Goal: Task Accomplishment & Management: Complete application form

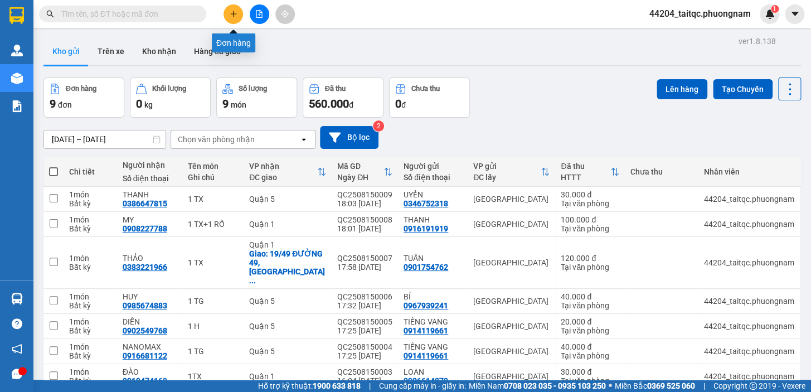
click at [230, 14] on icon "plus" at bounding box center [234, 14] width 8 height 8
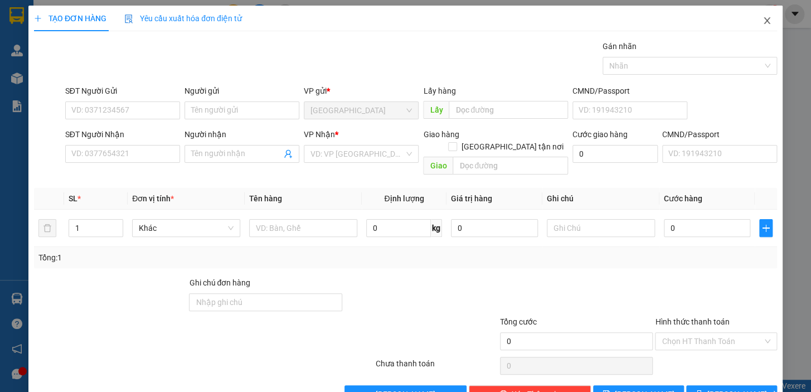
click at [763, 23] on icon "close" at bounding box center [766, 20] width 9 height 9
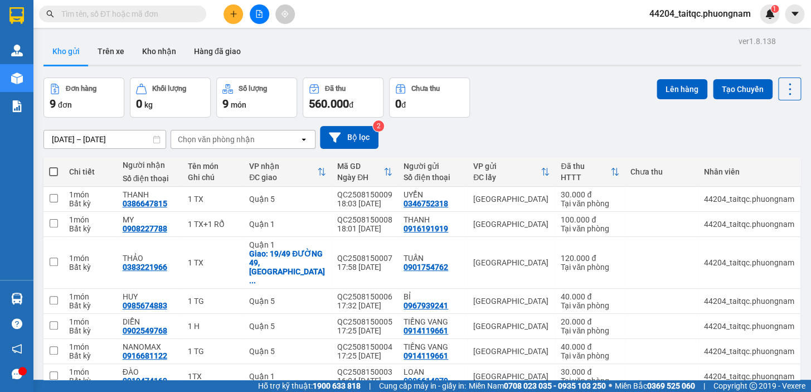
click at [239, 13] on button at bounding box center [232, 13] width 19 height 19
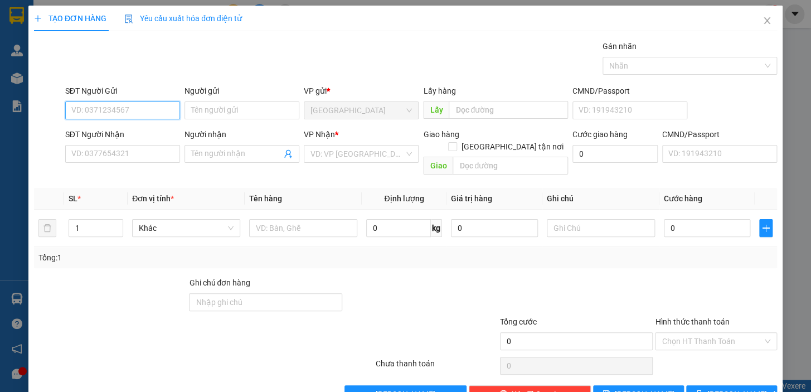
click at [145, 108] on input "SĐT Người Gửi" at bounding box center [122, 110] width 115 height 18
click at [135, 136] on div "0987707405 - MR [PERSON_NAME]" at bounding box center [132, 132] width 123 height 12
type input "0987707405"
type input "MR SƠN"
type input "0903981304"
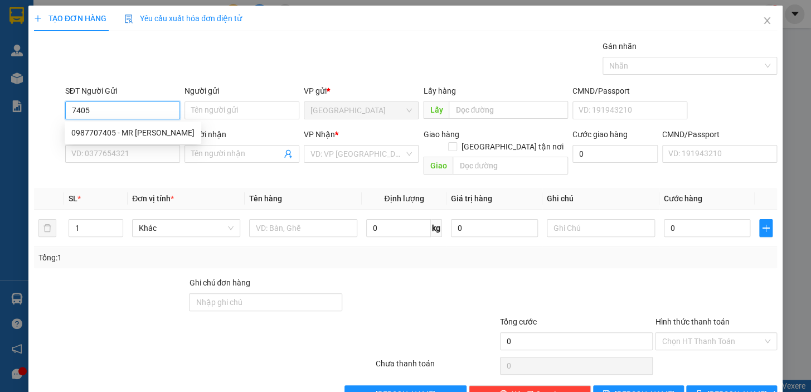
type input "PHÚC"
checkbox input "true"
type input "41/24 ĐƯỜNG 9,KHU PHỐ 4,PHƯỜNG AN KHÁNH,TP THỦ ĐỨC"
type input "100.000"
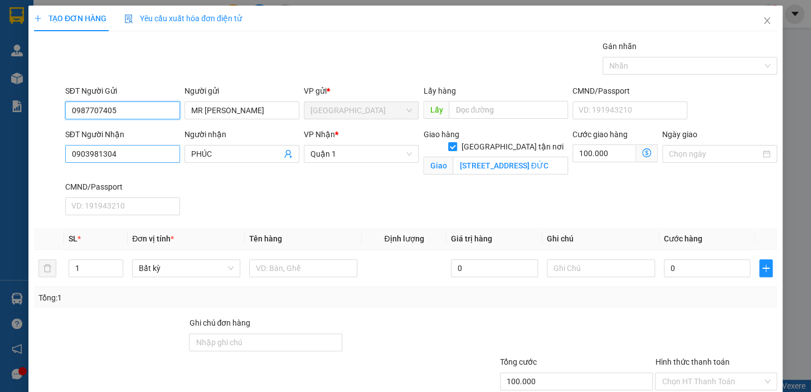
type input "0987707405"
click at [131, 149] on input "0903981304" at bounding box center [122, 154] width 115 height 18
drag, startPoint x: 109, startPoint y: 152, endPoint x: 28, endPoint y: 150, distance: 80.2
click at [28, 150] on div "TẠO ĐƠN HÀNG Yêu cầu xuất hóa đơn điện tử Transit Pickup Surcharge Ids Transit …" at bounding box center [405, 229] width 754 height 446
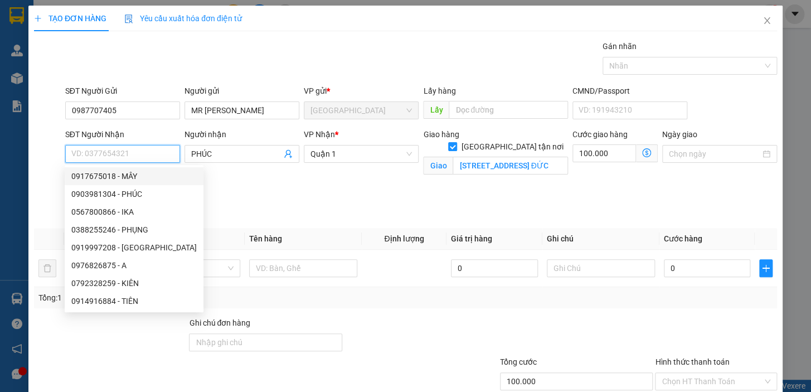
click at [114, 178] on div "0917675018 - MÂY" at bounding box center [133, 176] width 125 height 12
type input "0917675018"
type input "MÂY"
type input "24/1 TRẦN KHẮC CHÂN, PHƯỜNG TÂN ĐỊNH, QUẬN 1"
type input "50.000"
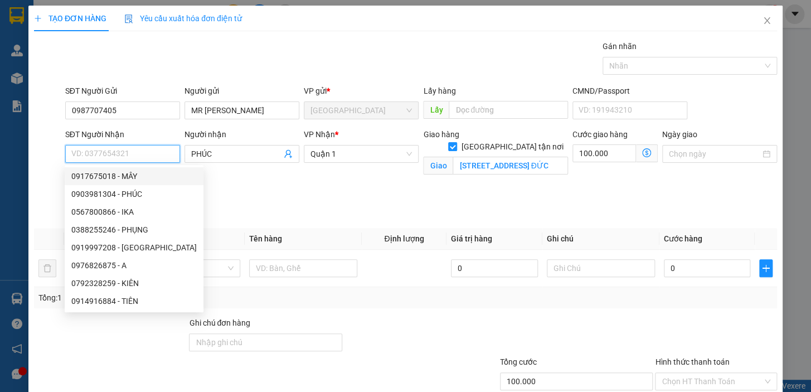
type input "50.000"
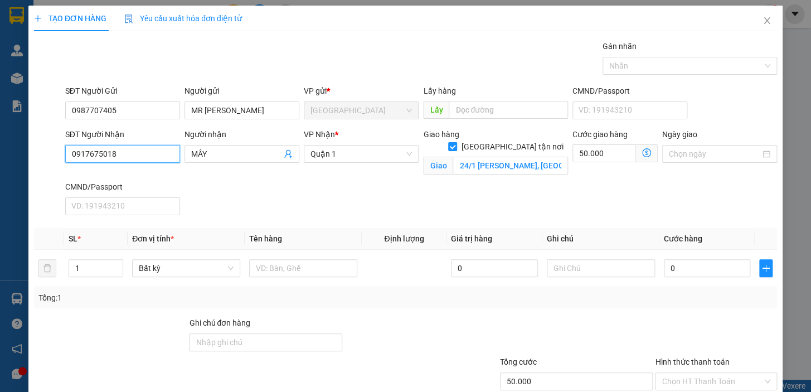
type input "0917675018"
click at [642, 155] on icon "dollar-circle" at bounding box center [646, 152] width 9 height 9
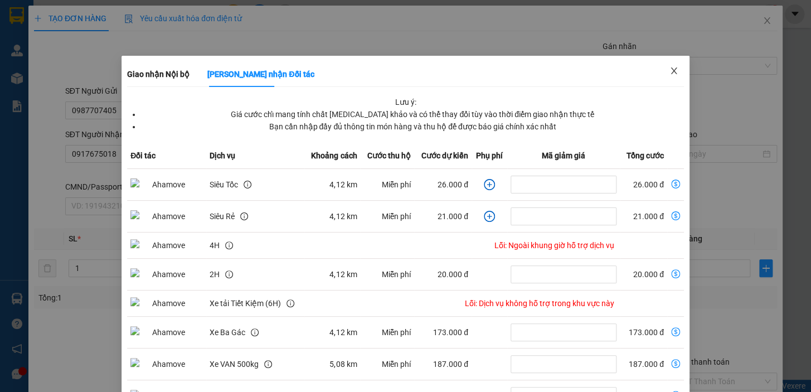
click at [673, 74] on span "Close" at bounding box center [673, 71] width 31 height 31
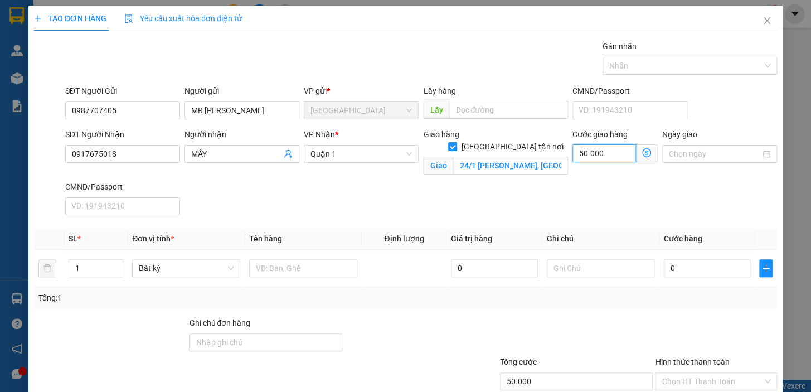
click at [607, 152] on input "50.000" at bounding box center [604, 153] width 64 height 18
type input "0"
drag, startPoint x: 593, startPoint y: 155, endPoint x: 573, endPoint y: 158, distance: 20.2
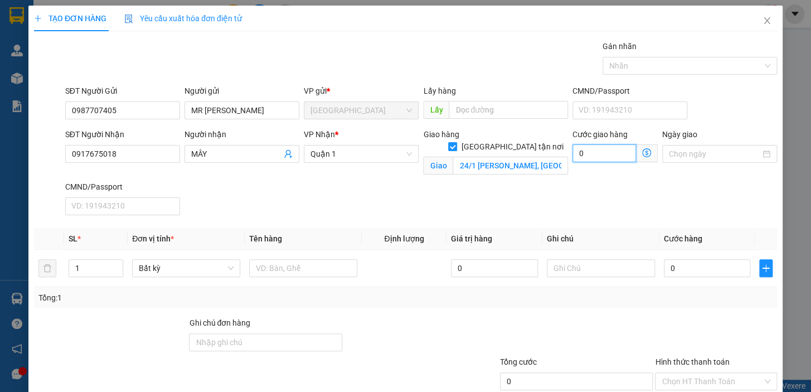
click at [573, 158] on input "0" at bounding box center [604, 153] width 64 height 18
type input "1"
type input "10"
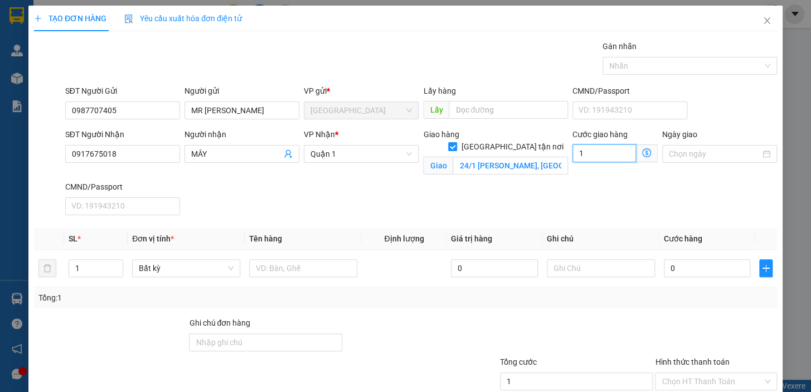
type input "10"
type input "100"
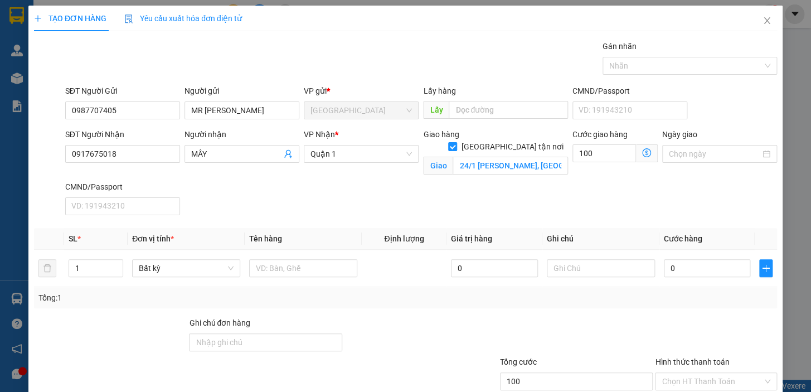
type input "100.000"
click at [538, 179] on div "Giao hàng Giao tận nơi Giao 24/1 TRẦN KHẮC CHÂN, PHƯỜNG TÂN ĐỊNH, QUẬN 1" at bounding box center [495, 154] width 149 height 52
click at [292, 261] on input "text" at bounding box center [303, 268] width 108 height 18
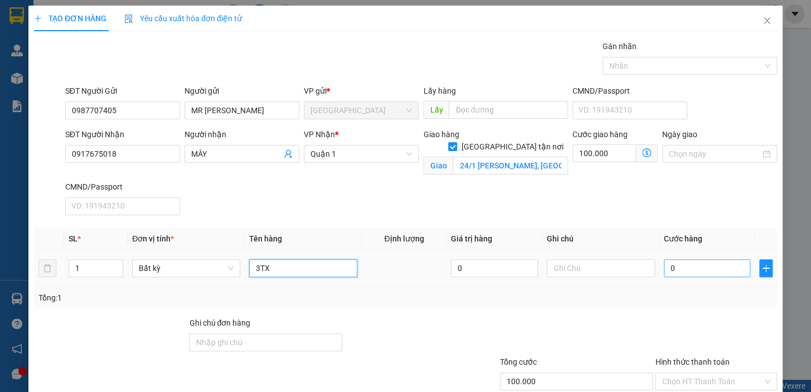
type input "3TX"
click at [682, 266] on input "0" at bounding box center [706, 268] width 87 height 18
drag, startPoint x: 671, startPoint y: 269, endPoint x: 662, endPoint y: 271, distance: 9.2
click at [663, 271] on input "0" at bounding box center [706, 268] width 87 height 18
type input "1"
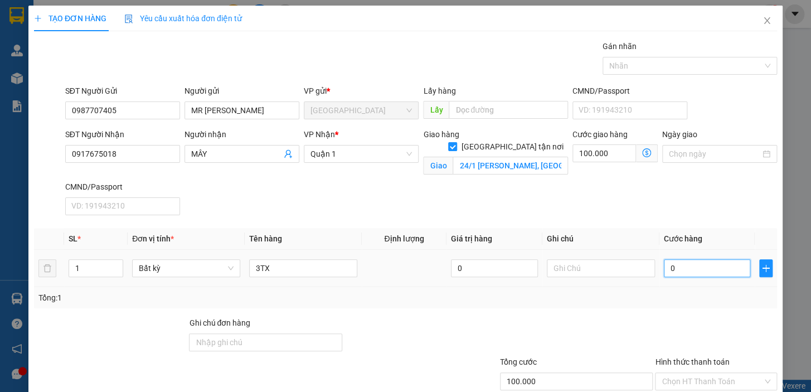
type input "100.001"
type input "18"
type input "100.018"
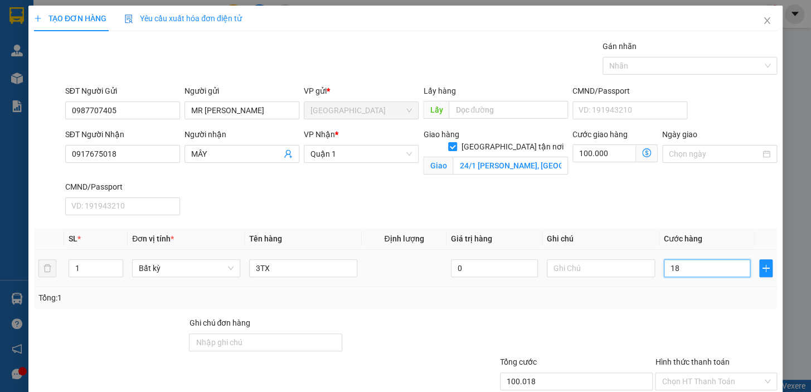
type input "180"
type input "100.180"
type input "180.000"
type input "280.000"
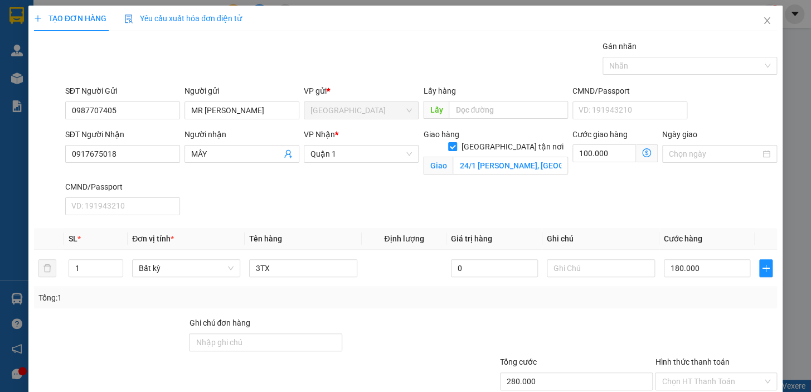
click at [666, 312] on div "Transit Pickup Surcharge Ids Transit Deliver Surcharge Ids Transit Deliver Surc…" at bounding box center [405, 241] width 743 height 403
click at [675, 318] on div at bounding box center [715, 335] width 124 height 39
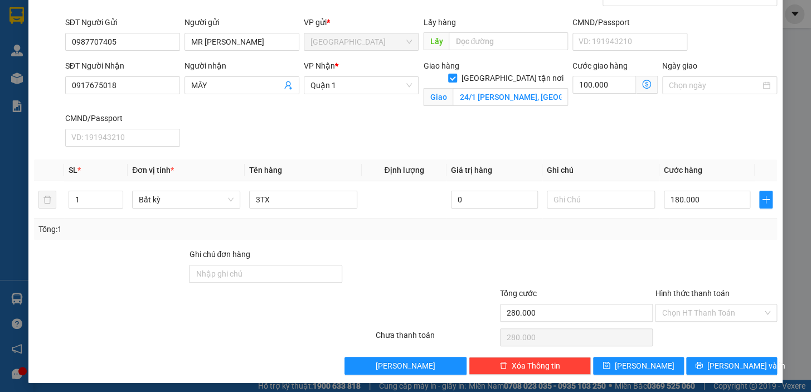
scroll to position [72, 0]
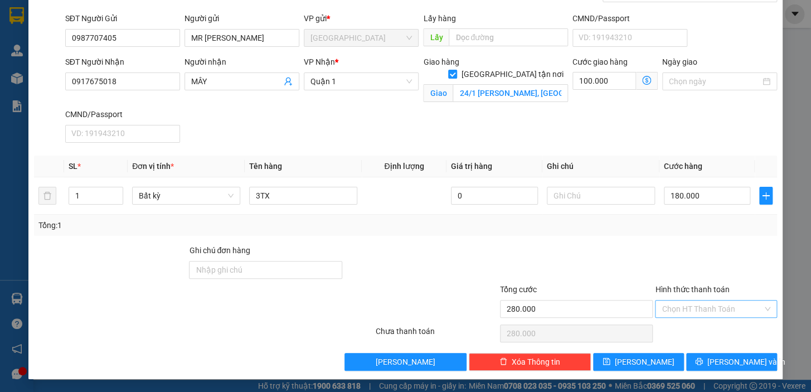
click at [684, 310] on input "Hình thức thanh toán" at bounding box center [711, 308] width 101 height 17
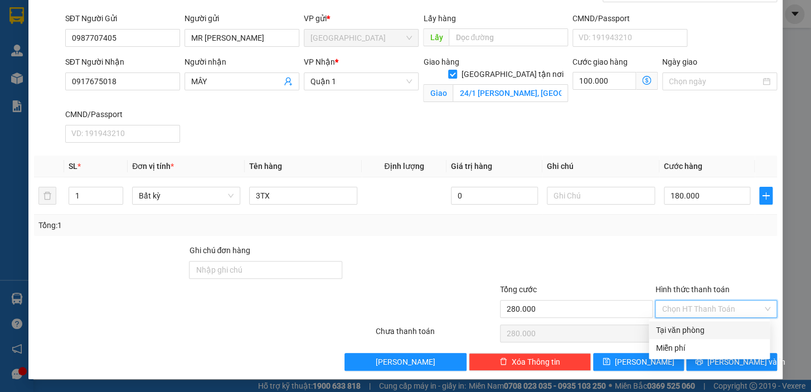
click at [684, 327] on div "Tại văn phòng" at bounding box center [709, 330] width 108 height 12
type input "0"
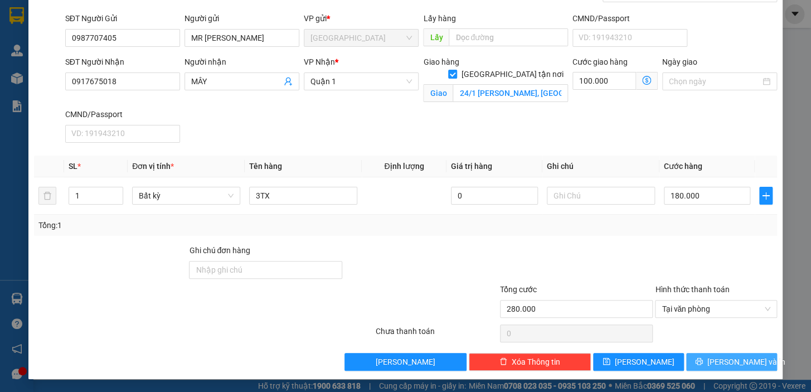
click at [700, 363] on button "[PERSON_NAME] và In" at bounding box center [731, 362] width 91 height 18
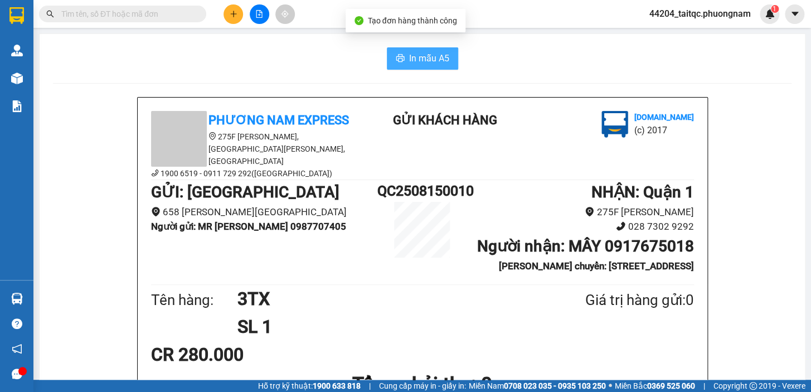
click at [411, 61] on span "In mẫu A5" at bounding box center [429, 58] width 40 height 14
click at [231, 10] on icon "plus" at bounding box center [234, 14] width 8 height 8
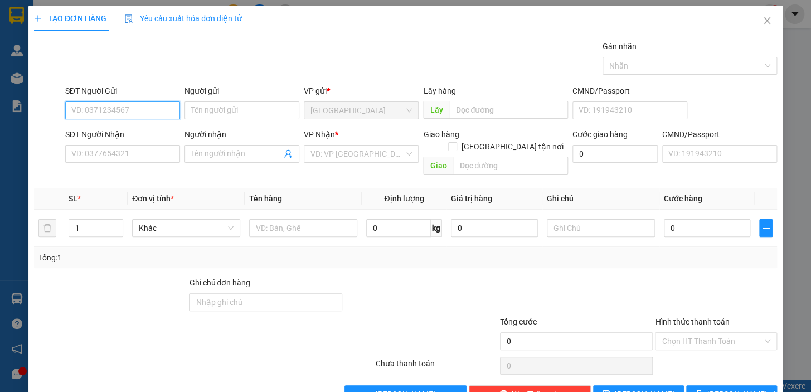
click at [115, 114] on input "SĐT Người Gửi" at bounding box center [122, 110] width 115 height 18
click at [119, 131] on div "0987707405 - MR SƠN" at bounding box center [132, 132] width 123 height 12
type input "0987707405"
type input "MR SƠN"
type input "0917675018"
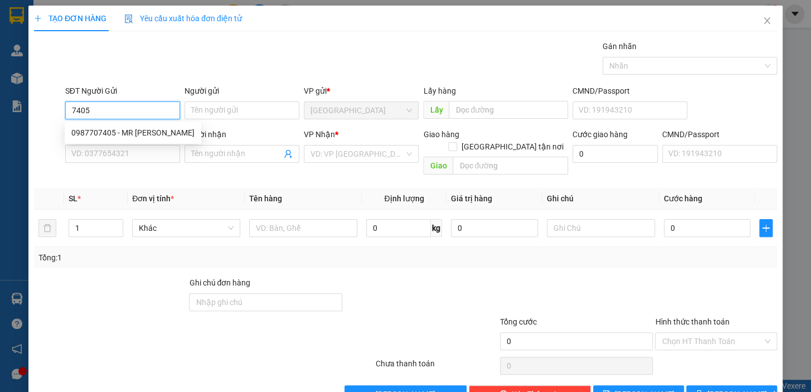
type input "MÂY"
checkbox input "true"
type input "24/1 TRẦN KHẮC CHÂN, PHƯỜNG TÂN ĐỊNH, QUẬN 1"
type input "100.000"
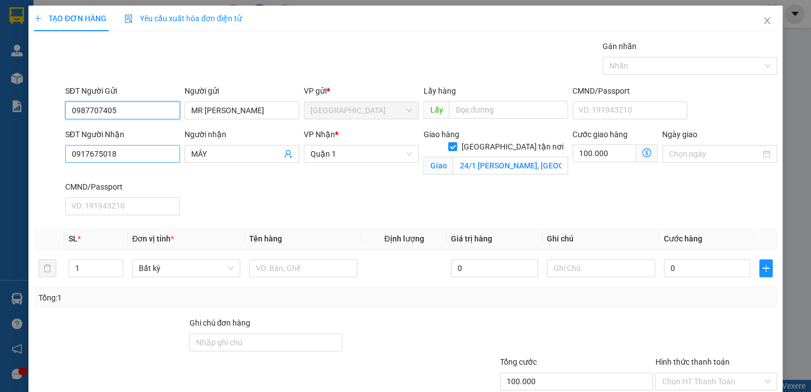
type input "0987707405"
drag, startPoint x: 94, startPoint y: 152, endPoint x: 44, endPoint y: 154, distance: 49.6
click at [44, 154] on div "SĐT Người Nhận 0917675018 Người nhận MÂY VP Nhận * Quận 1 Giao hàng Giao tận nơ…" at bounding box center [405, 173] width 745 height 91
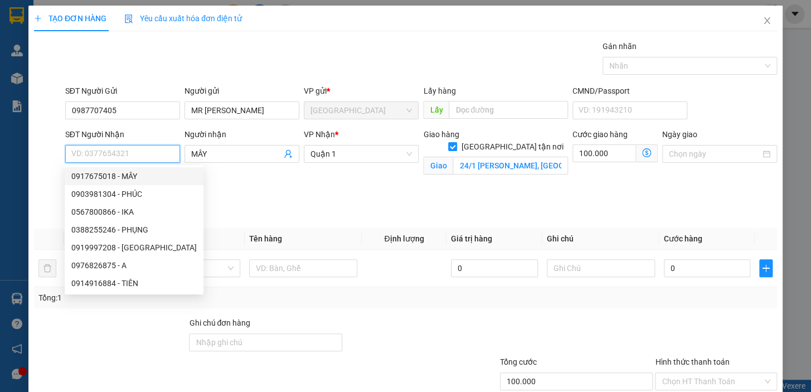
click at [138, 155] on input "SĐT Người Nhận" at bounding box center [122, 154] width 115 height 18
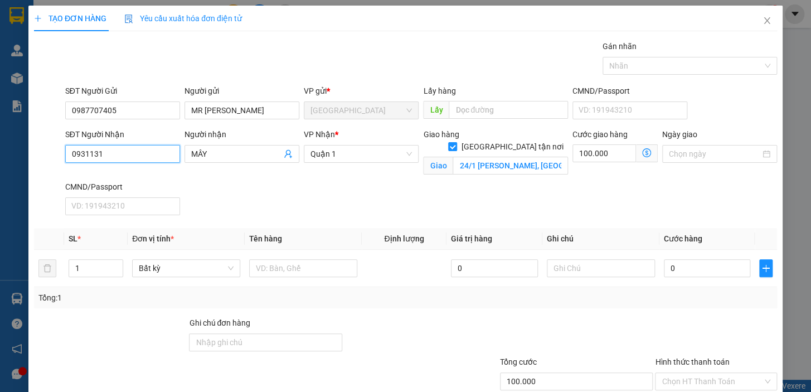
click at [105, 155] on input "0931131" at bounding box center [122, 154] width 115 height 18
click at [126, 178] on div "0931312463 - TP NGÀY MỚI" at bounding box center [121, 176] width 100 height 12
type input "0931312463"
type input "TP NGÀY MỚI"
checkbox input "false"
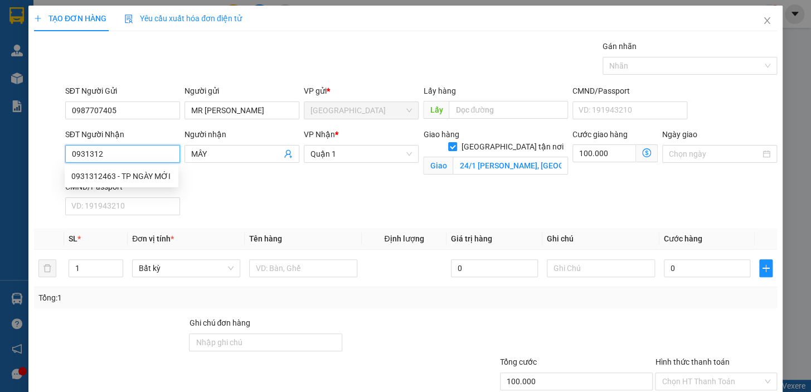
type input "0"
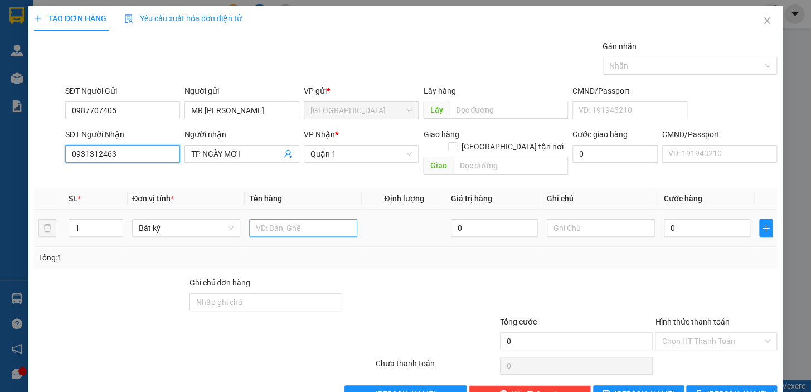
type input "0931312463"
click at [316, 219] on input "text" at bounding box center [303, 228] width 108 height 18
type input "1 TX"
click at [689, 219] on input "0" at bounding box center [706, 228] width 87 height 18
click at [686, 219] on input "0" at bounding box center [706, 228] width 87 height 18
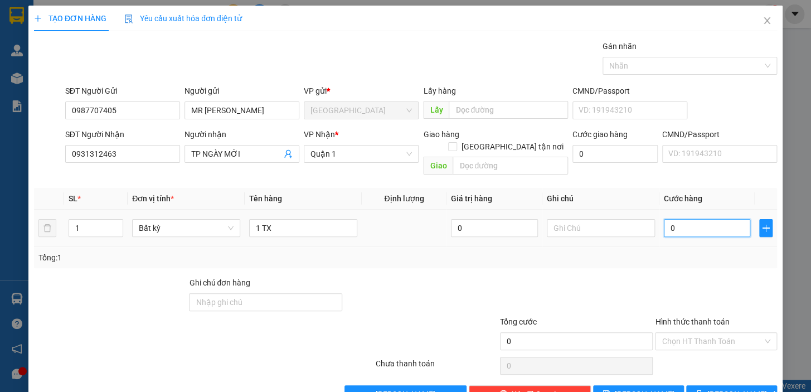
drag, startPoint x: 672, startPoint y: 217, endPoint x: 656, endPoint y: 218, distance: 16.7
click at [659, 218] on td "0" at bounding box center [707, 227] width 96 height 37
type input "1"
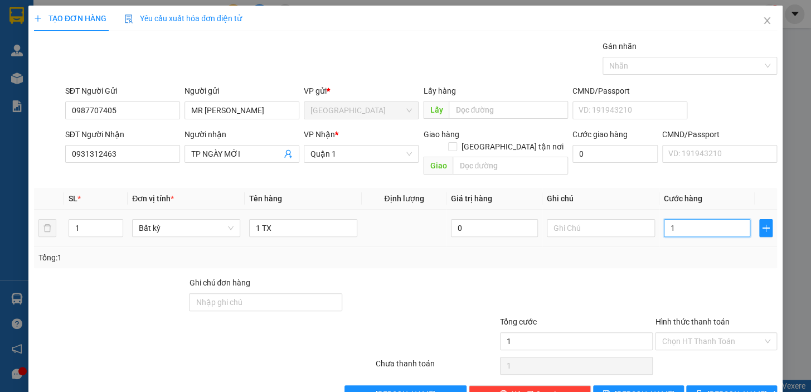
type input "12"
type input "120"
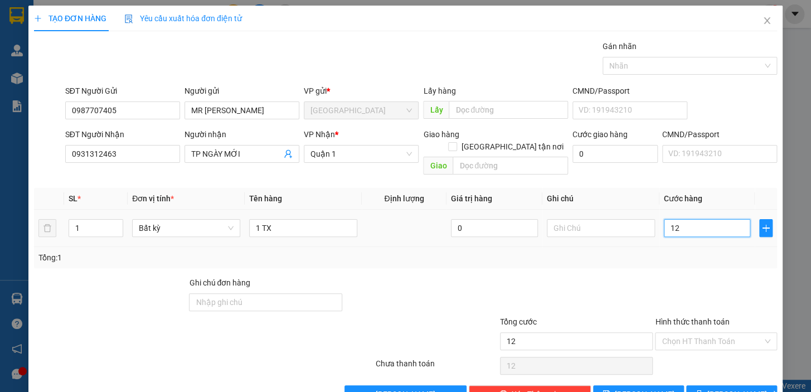
type input "120"
type input "120.000"
drag, startPoint x: 680, startPoint y: 251, endPoint x: 686, endPoint y: 252, distance: 5.7
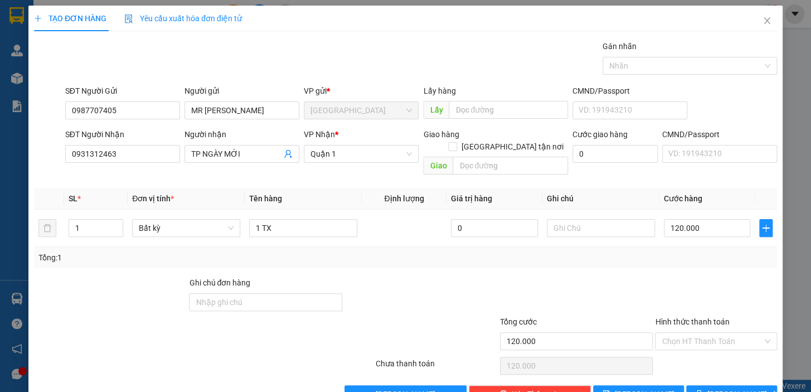
click at [684, 251] on div "Tổng: 1" at bounding box center [405, 257] width 743 height 21
click at [711, 385] on button "[PERSON_NAME] và In" at bounding box center [731, 394] width 91 height 18
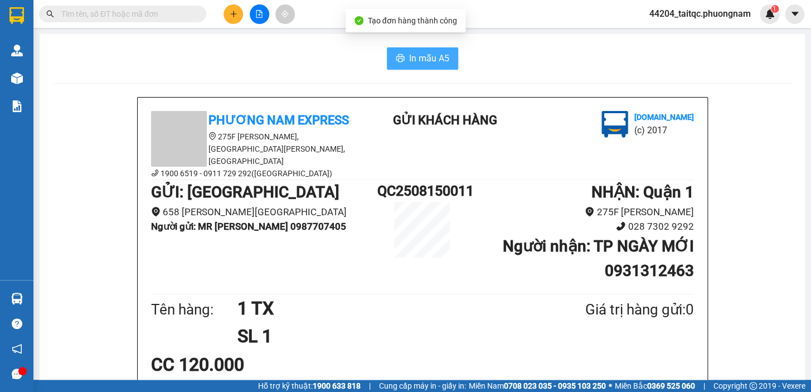
click at [431, 61] on span "In mẫu A5" at bounding box center [429, 58] width 40 height 14
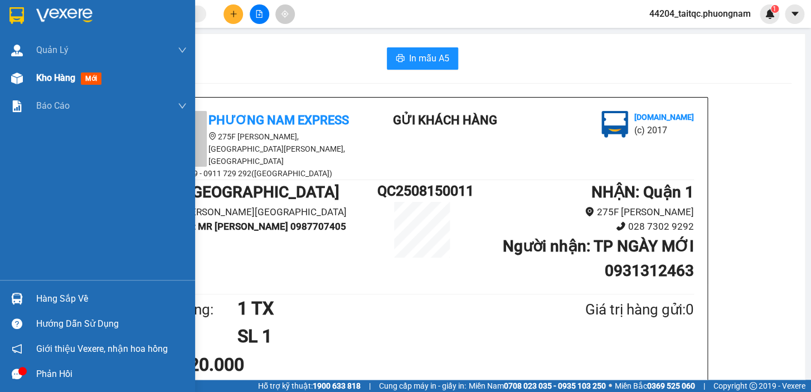
click at [47, 83] on span "Kho hàng" at bounding box center [55, 77] width 39 height 11
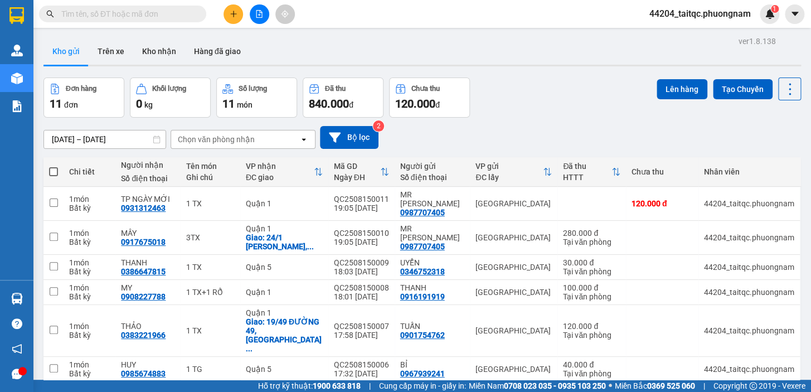
click at [54, 172] on span at bounding box center [53, 171] width 9 height 9
click at [53, 166] on input "checkbox" at bounding box center [53, 166] width 0 height 0
checkbox input "true"
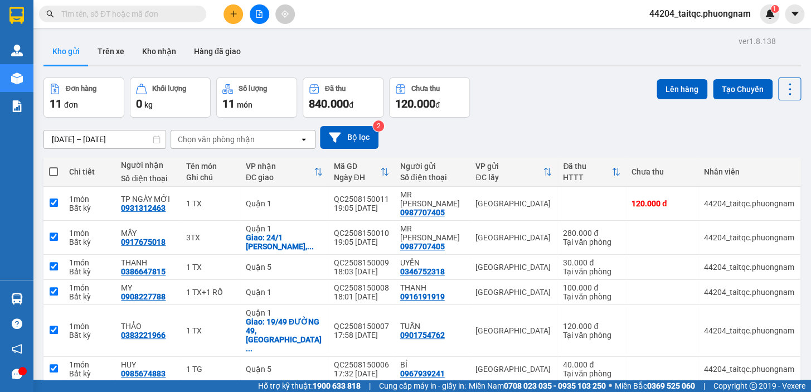
checkbox input "true"
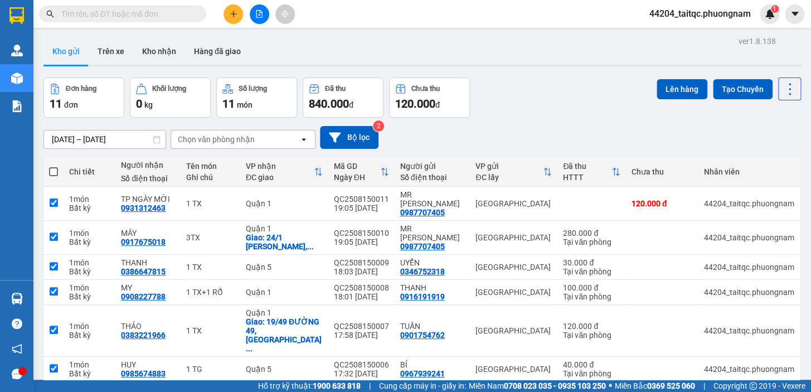
checkbox input "true"
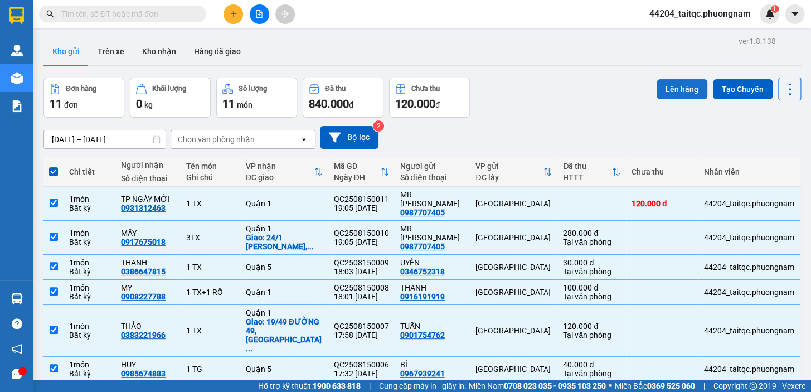
click at [661, 83] on button "Lên hàng" at bounding box center [681, 89] width 51 height 20
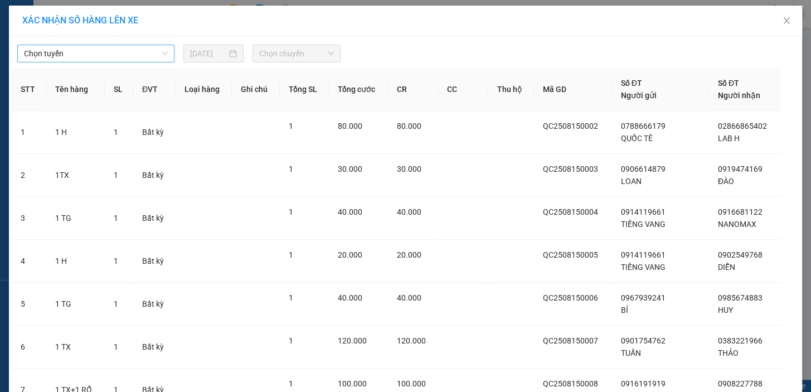
click at [133, 51] on span "Chọn tuyến" at bounding box center [96, 53] width 144 height 17
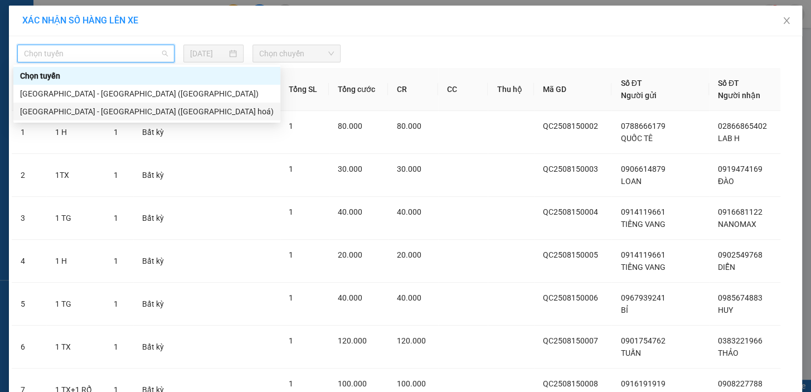
click at [143, 111] on div "Nha Trang - Sài Gòn (Hàng hoá)" at bounding box center [146, 111] width 253 height 12
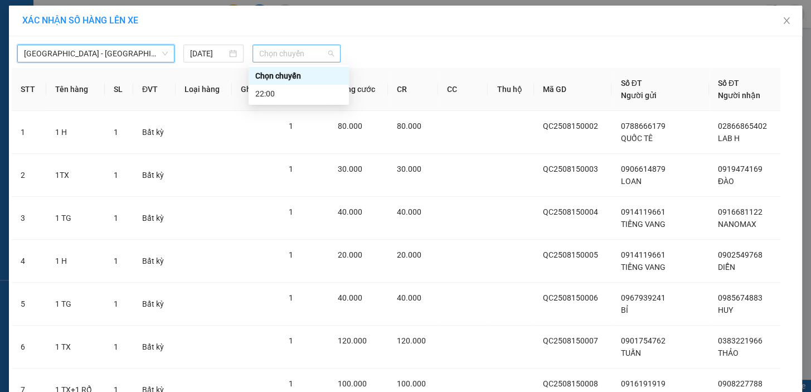
click at [318, 54] on span "Chọn chuyến" at bounding box center [296, 53] width 75 height 17
click at [301, 101] on div "22:00" at bounding box center [298, 94] width 100 height 18
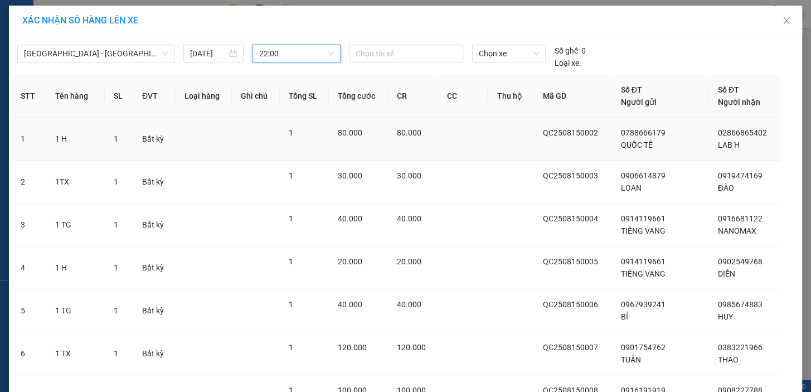
scroll to position [235, 0]
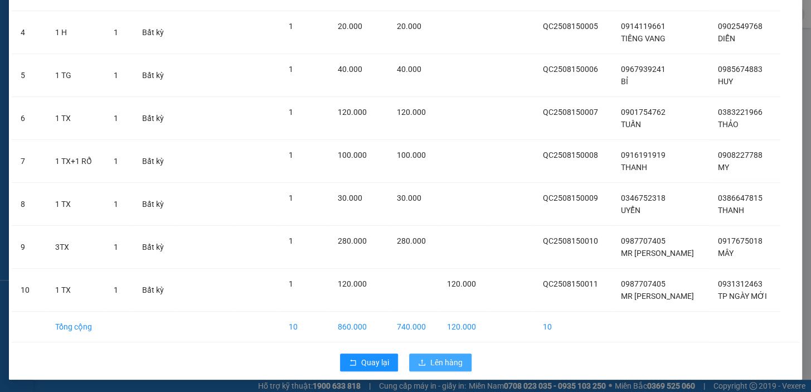
click at [461, 367] on button "Lên hàng" at bounding box center [440, 362] width 62 height 18
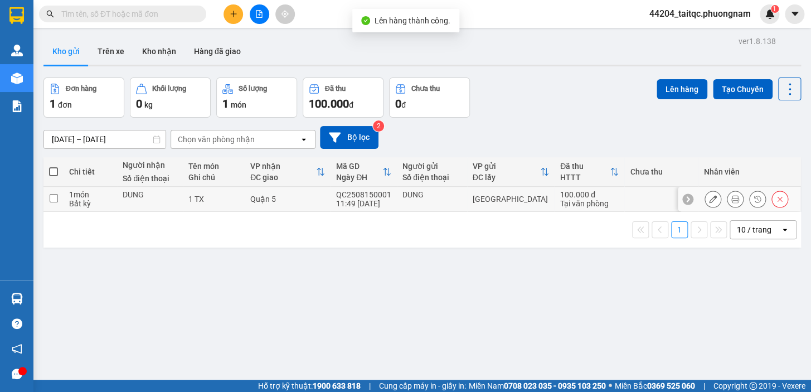
click at [52, 196] on input "checkbox" at bounding box center [54, 198] width 8 height 8
checkbox input "true"
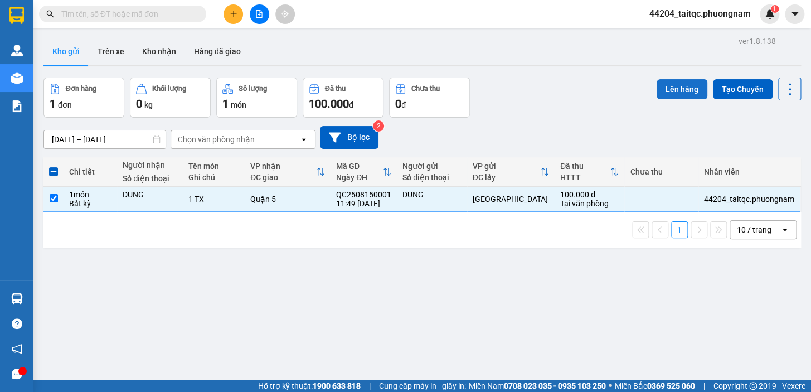
click at [660, 90] on button "Lên hàng" at bounding box center [681, 89] width 51 height 20
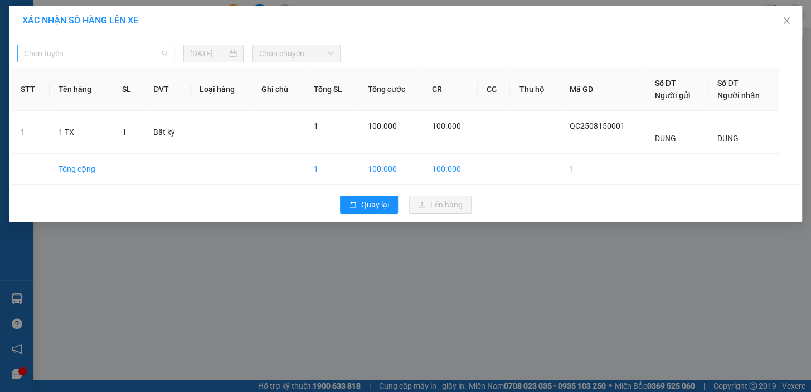
click at [134, 54] on span "Chọn tuyến" at bounding box center [96, 53] width 144 height 17
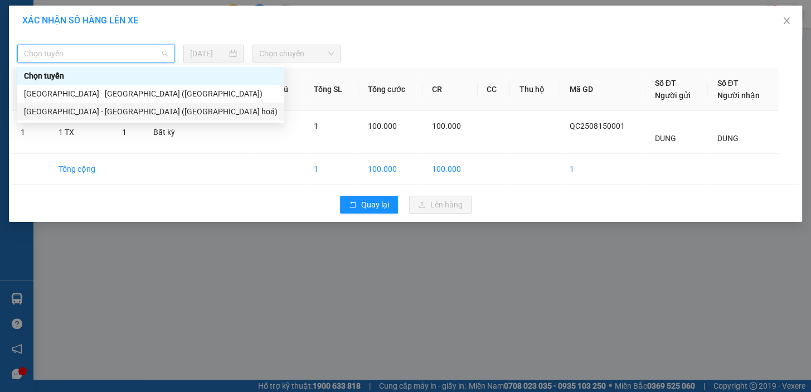
click at [118, 112] on div "Nha Trang - Sài Gòn (Hàng hoá)" at bounding box center [150, 111] width 253 height 12
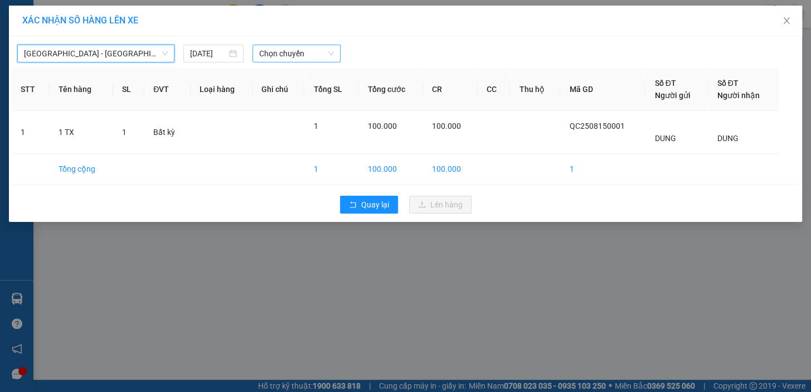
click at [302, 53] on span "Chọn chuyến" at bounding box center [296, 53] width 75 height 17
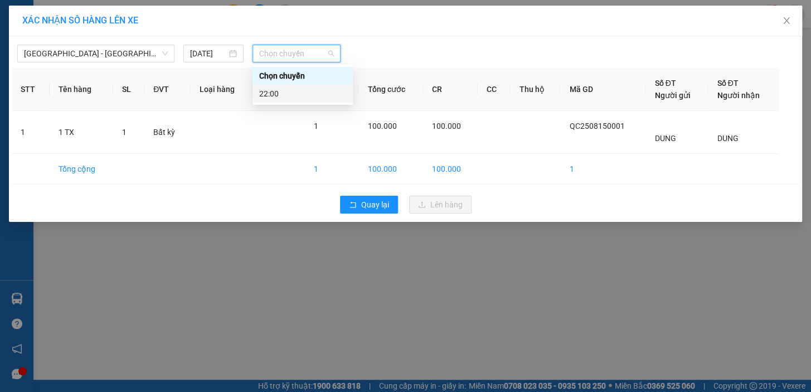
click at [300, 90] on div "22:00" at bounding box center [302, 93] width 87 height 12
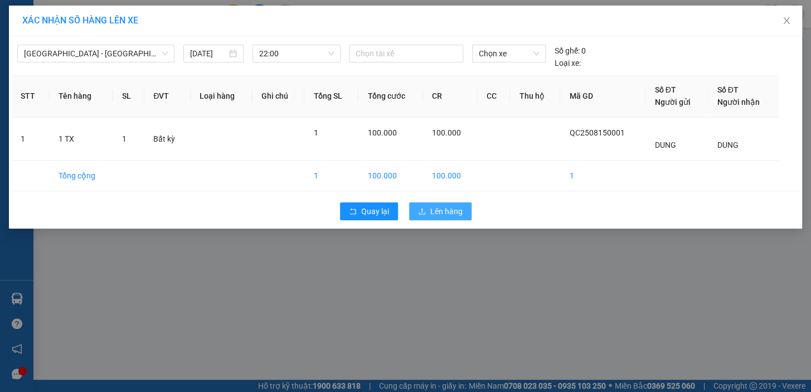
click at [447, 202] on button "Lên hàng" at bounding box center [440, 211] width 62 height 18
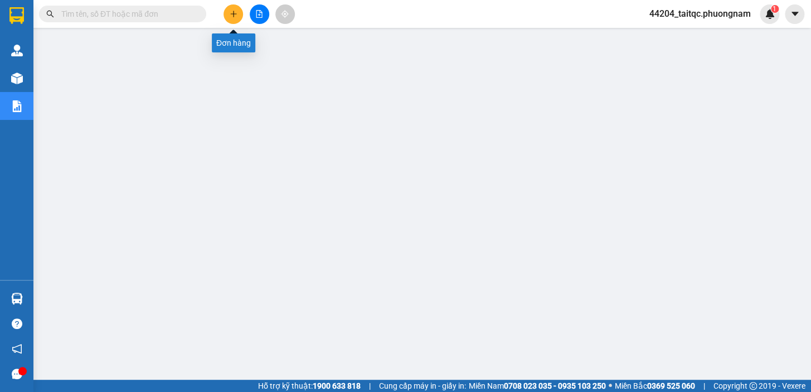
click at [226, 10] on button at bounding box center [232, 13] width 19 height 19
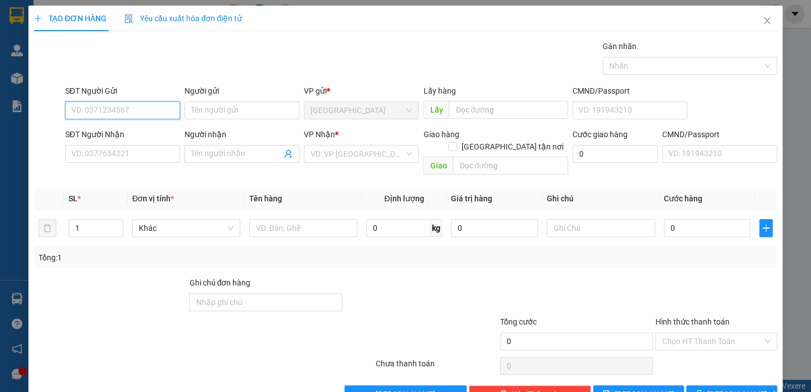
click at [147, 108] on input "SĐT Người Gửi" at bounding box center [122, 110] width 115 height 18
click at [121, 130] on div "0987707405 - MR SƠN" at bounding box center [132, 132] width 123 height 12
type input "0987707405"
type input "MR SƠN"
type input "0931312463"
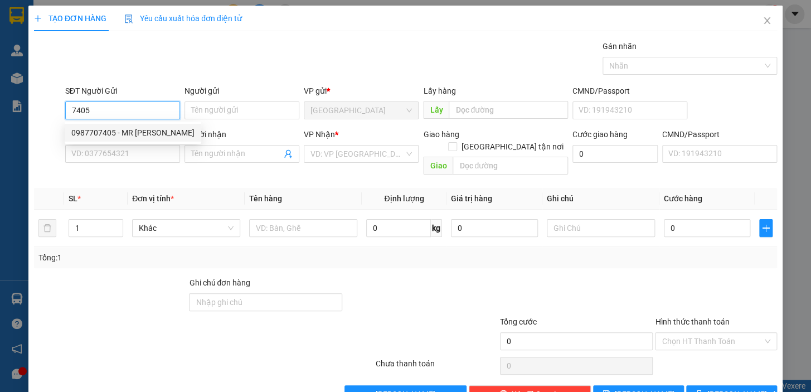
type input "TP NGÀY MỚI"
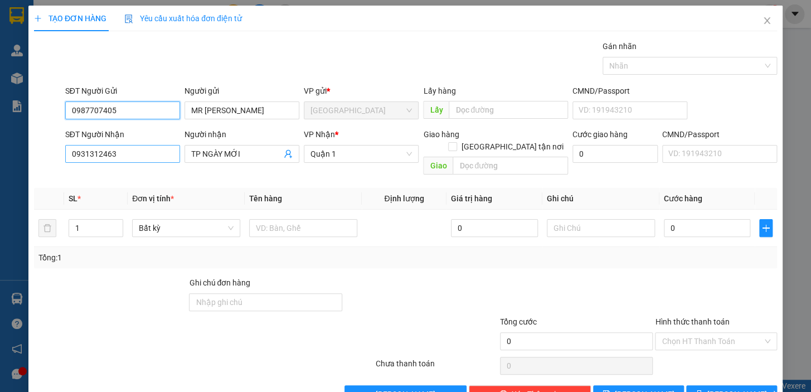
type input "0987707405"
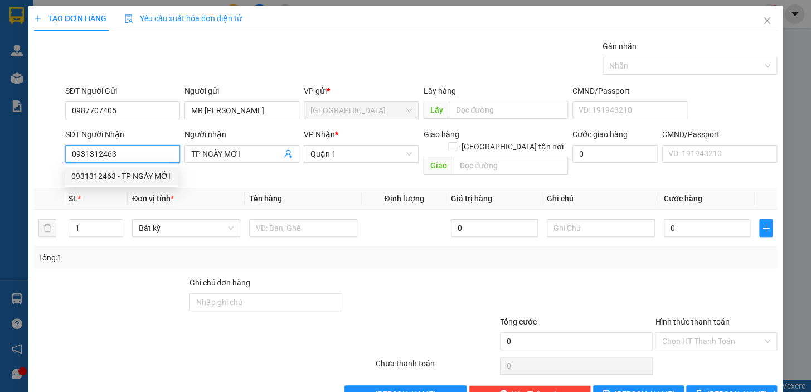
drag, startPoint x: 131, startPoint y: 149, endPoint x: 67, endPoint y: 151, distance: 64.1
click at [67, 151] on input "0931312463" at bounding box center [122, 154] width 115 height 18
click at [119, 179] on div "0397593050 - CHỊ LÌ" at bounding box center [121, 176] width 100 height 12
type input "0397593050"
type input "CHỊ LÌ"
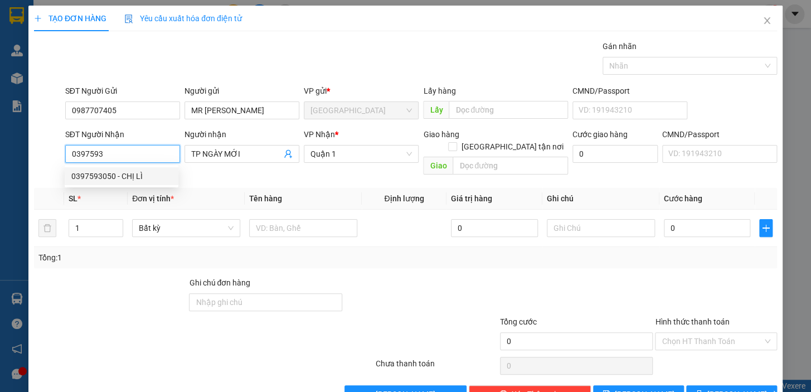
checkbox input "true"
type input "76/14 ĐƯỜNG 100, PHƯỜNG TÂN PHÚ, QUẬN 9 (GTN120K)"
type input "120.000"
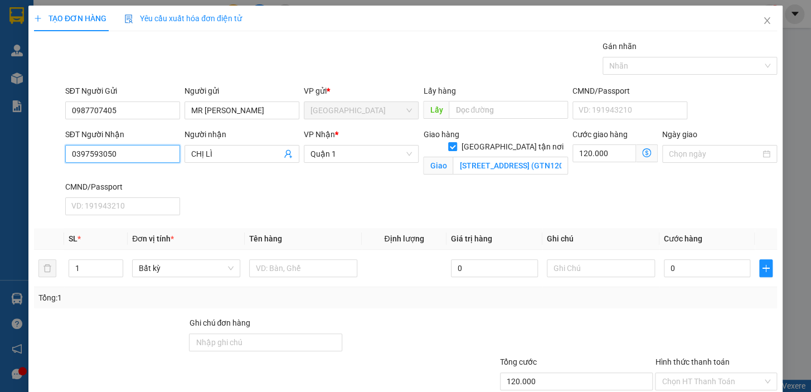
type input "0397593050"
click at [642, 156] on icon "dollar-circle" at bounding box center [646, 152] width 9 height 9
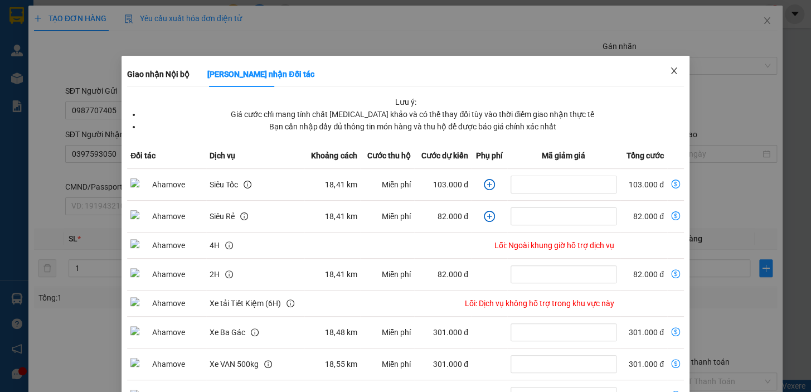
click at [669, 75] on icon "close" at bounding box center [673, 70] width 9 height 9
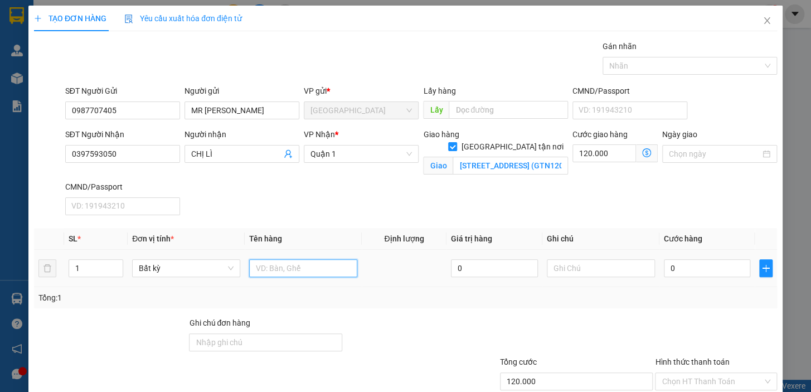
click at [324, 264] on input "text" at bounding box center [303, 268] width 108 height 18
type input "1 TX"
click at [670, 267] on input "0" at bounding box center [706, 268] width 87 height 18
drag, startPoint x: 670, startPoint y: 267, endPoint x: 659, endPoint y: 272, distance: 12.2
click at [663, 272] on input "0" at bounding box center [706, 268] width 87 height 18
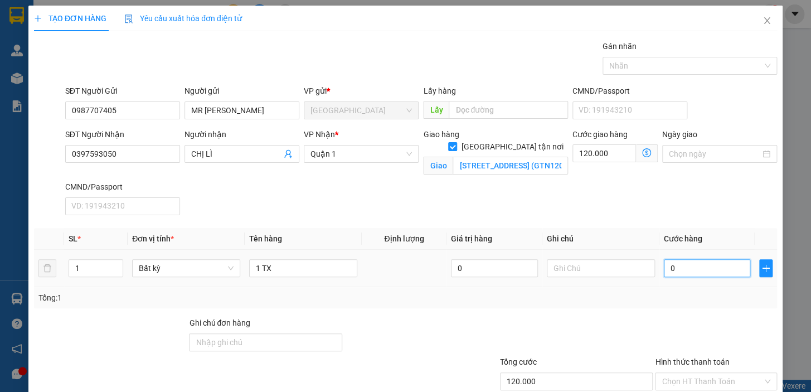
type input "6"
type input "120.006"
type input "60"
type input "120.060"
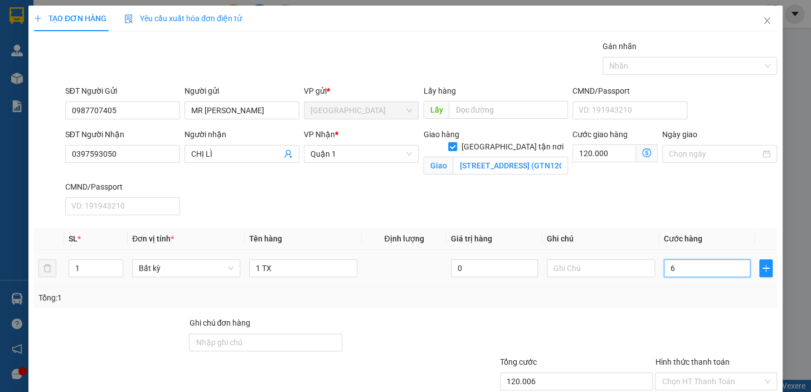
type input "120.060"
type input "60.000"
type input "180.000"
click at [672, 305] on div "Tổng: 1" at bounding box center [405, 297] width 743 height 21
click at [707, 379] on input "Hình thức thanh toán" at bounding box center [711, 381] width 101 height 17
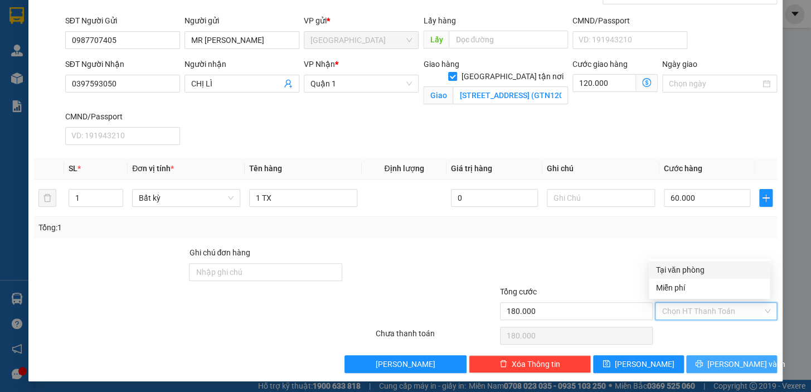
scroll to position [72, 0]
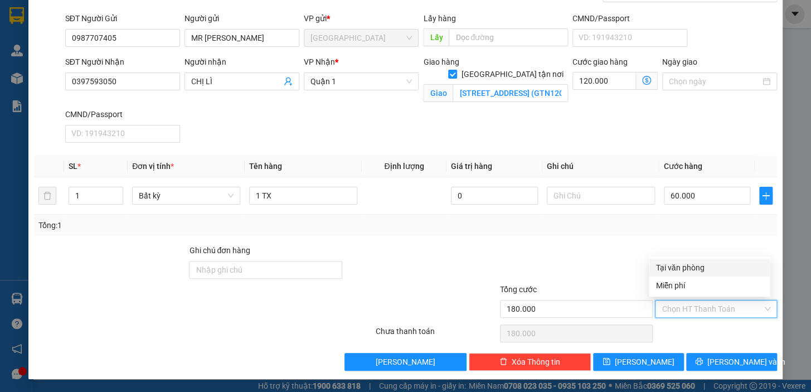
click at [716, 262] on div "Tại văn phòng" at bounding box center [709, 267] width 108 height 12
type input "0"
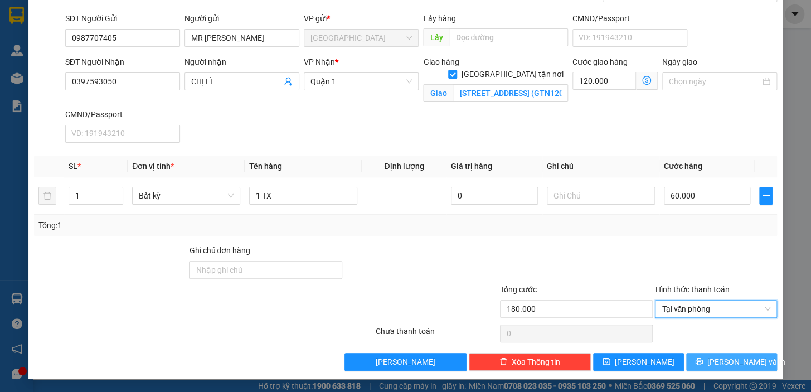
click at [718, 362] on span "[PERSON_NAME] và In" at bounding box center [746, 361] width 78 height 12
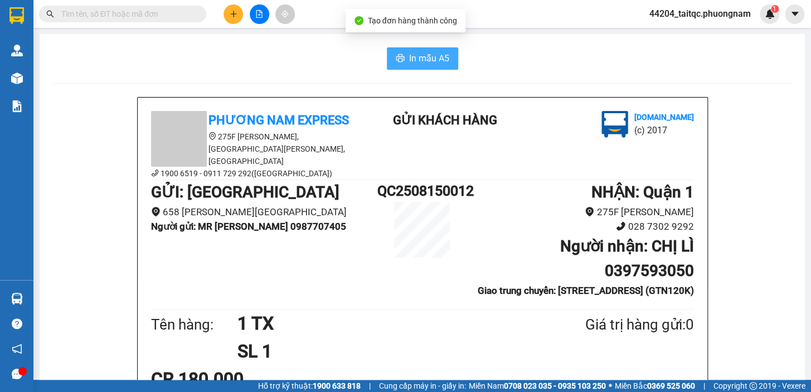
click at [424, 64] on span "In mẫu A5" at bounding box center [429, 58] width 40 height 14
